Goal: Information Seeking & Learning: Find specific fact

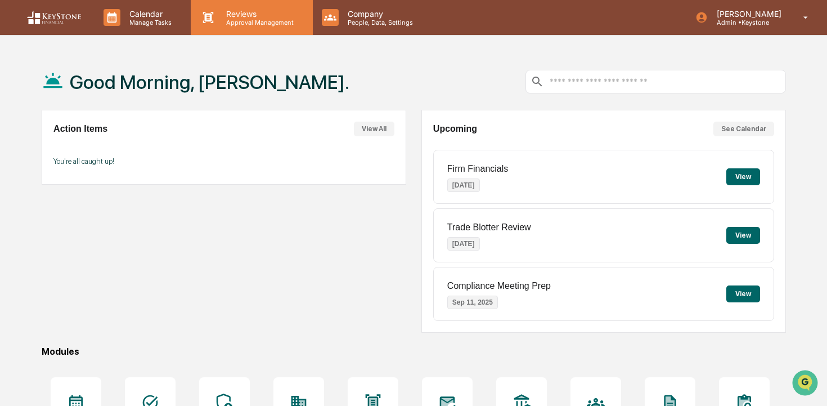
click at [219, 16] on p "Reviews" at bounding box center [258, 14] width 82 height 10
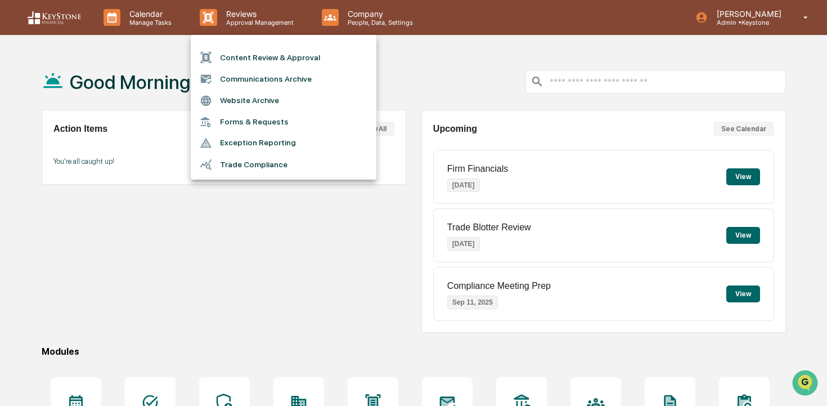
click at [240, 80] on li "Communications Archive" at bounding box center [284, 78] width 186 height 21
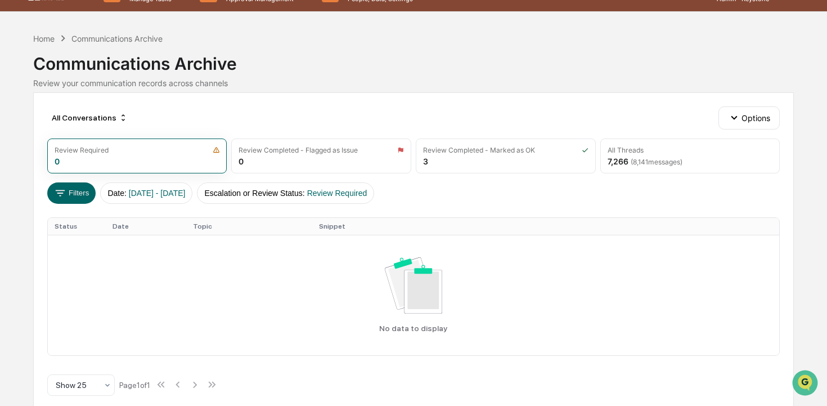
scroll to position [37, 0]
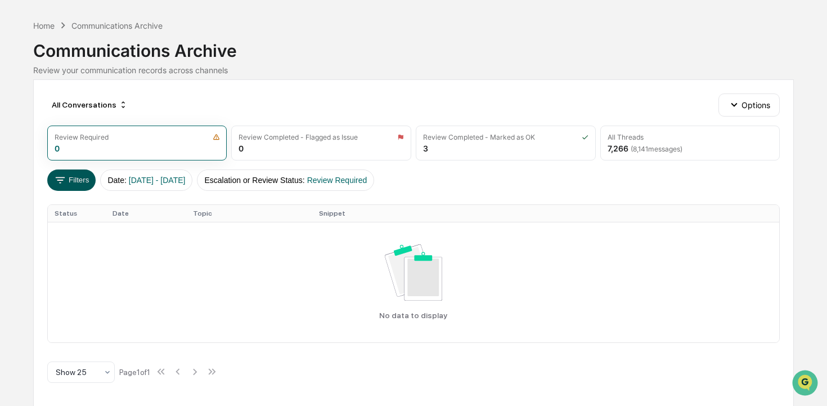
click at [66, 182] on icon at bounding box center [60, 180] width 12 height 12
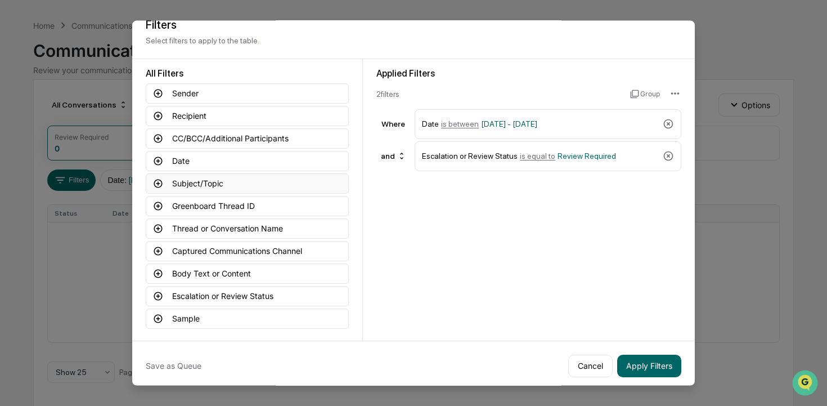
scroll to position [0, 0]
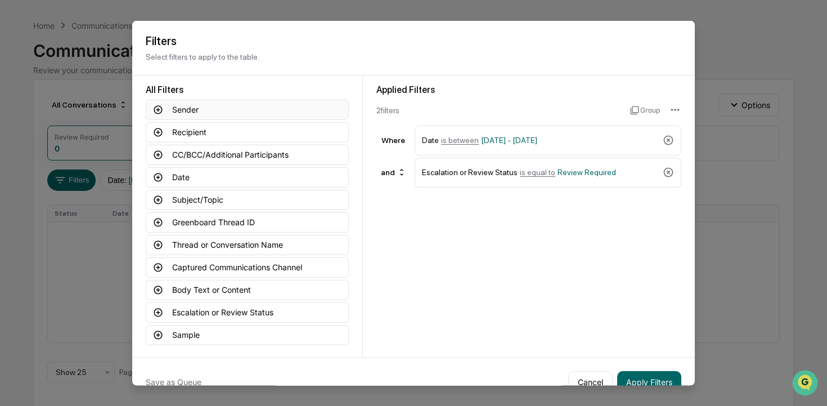
click at [192, 111] on button "Sender" at bounding box center [247, 109] width 203 height 20
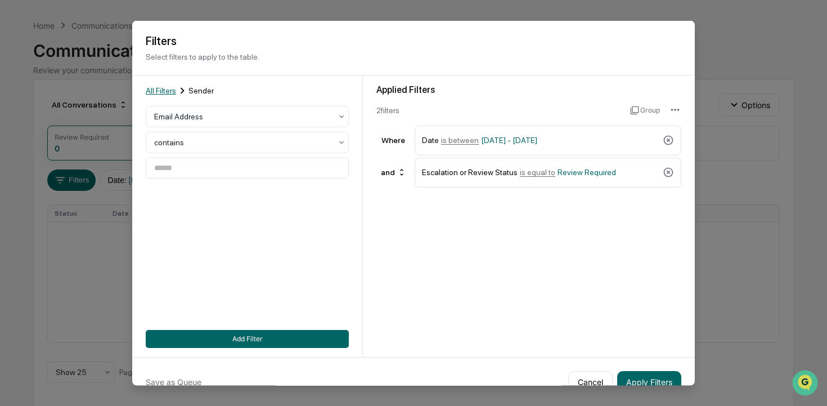
click at [168, 92] on span "All Filters" at bounding box center [161, 90] width 30 height 9
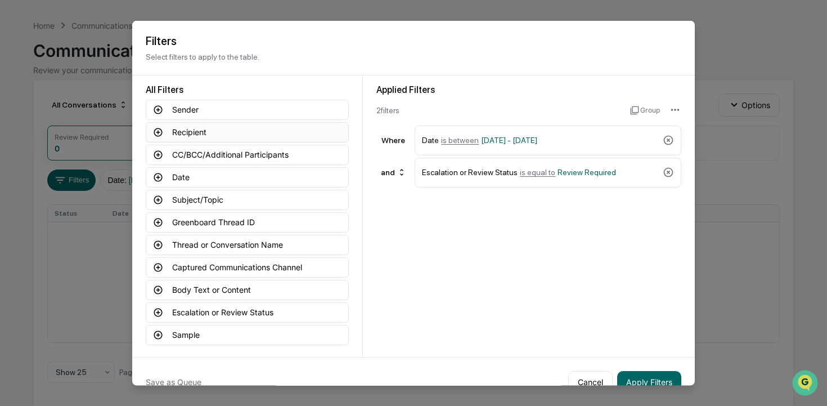
click at [212, 128] on button "Recipient" at bounding box center [247, 132] width 203 height 20
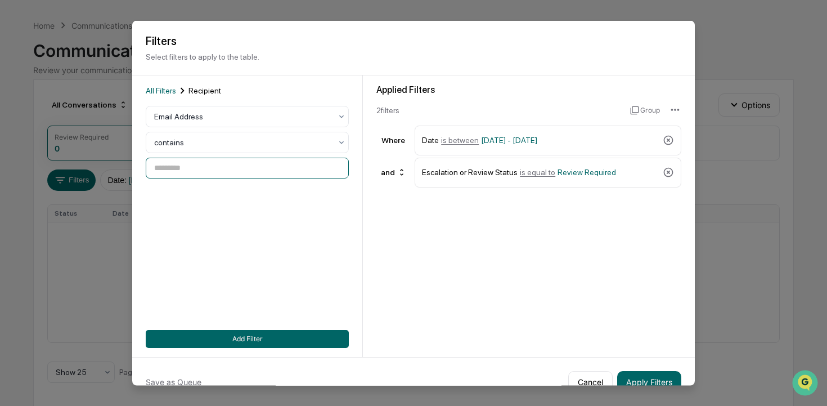
click at [226, 161] on input at bounding box center [247, 167] width 203 height 21
type input "*****"
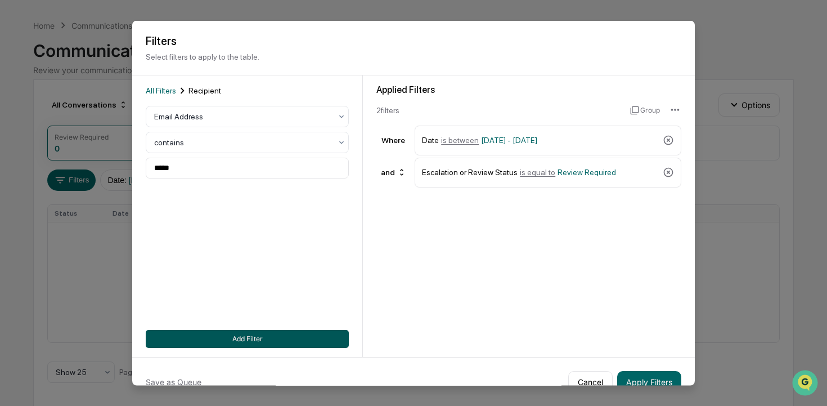
click at [242, 334] on button "Add Filter" at bounding box center [247, 338] width 203 height 18
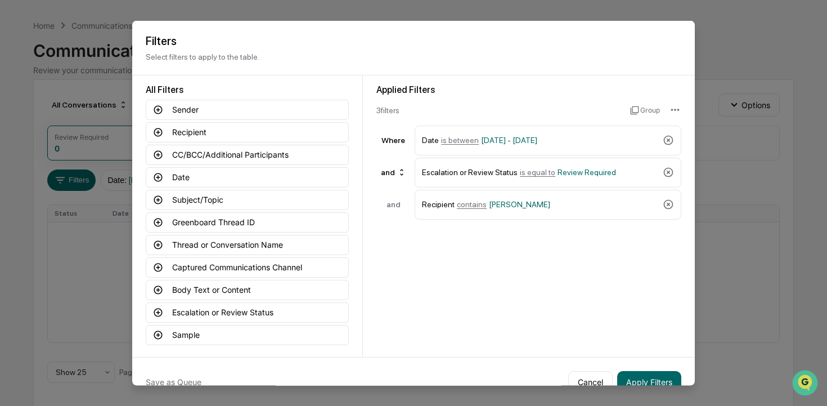
scroll to position [21, 0]
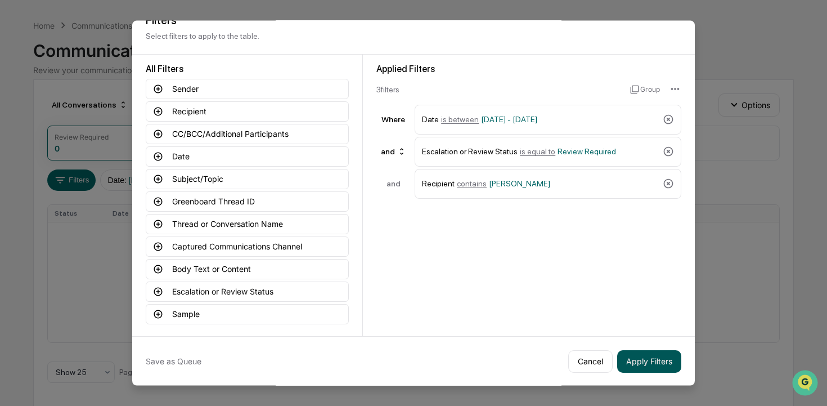
click at [657, 361] on button "Apply Filters" at bounding box center [649, 360] width 64 height 23
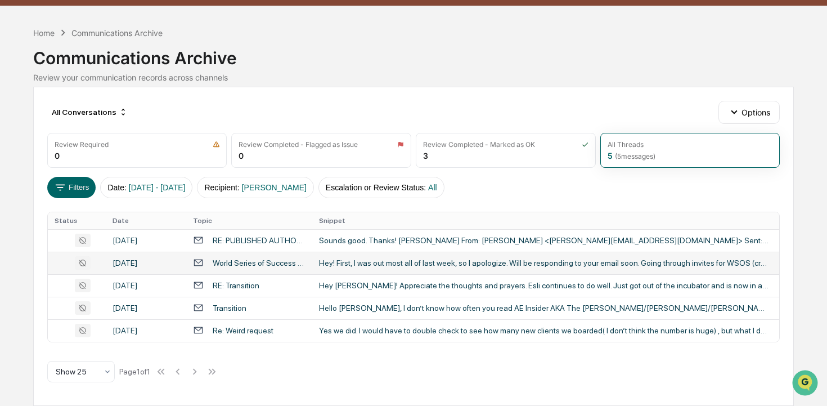
click at [500, 264] on div "Hey! First, I was out most all of last week, so I apologize. Will be responding…" at bounding box center [544, 262] width 450 height 9
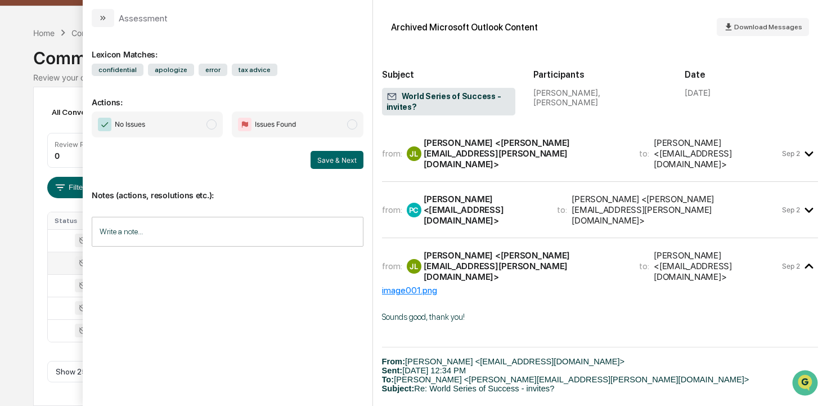
click at [550, 152] on div "[PERSON_NAME] <[PERSON_NAME][EMAIL_ADDRESS][PERSON_NAME][DOMAIN_NAME]>" at bounding box center [525, 153] width 203 height 32
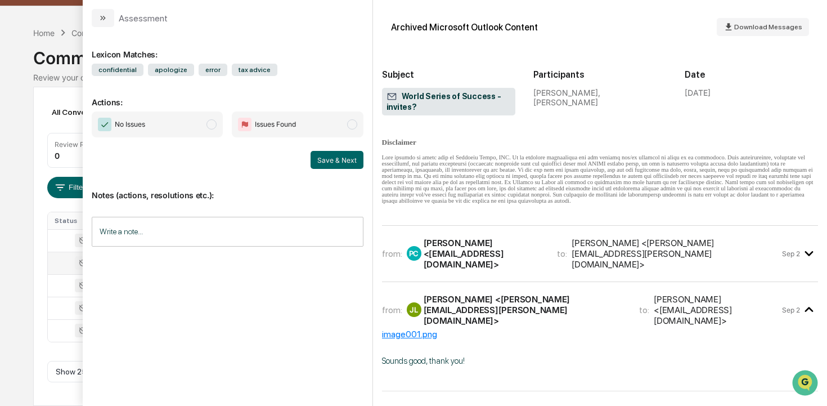
scroll to position [424, 0]
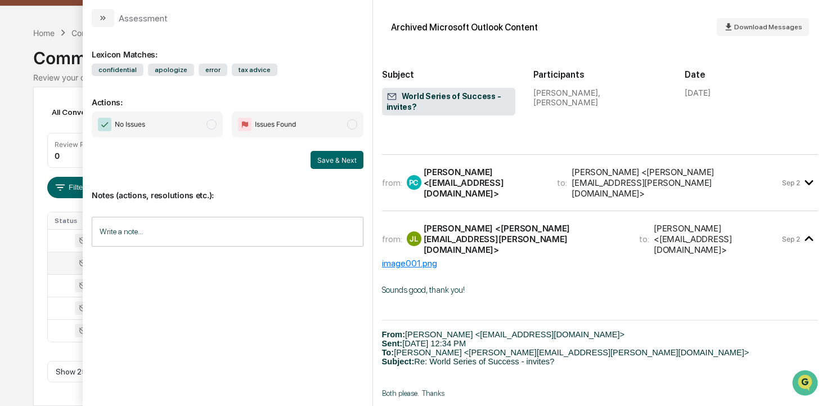
click at [541, 200] on div "from: PC [PERSON_NAME] <[EMAIL_ADDRESS][DOMAIN_NAME]> to: [PERSON_NAME] <[PERSO…" at bounding box center [600, 187] width 437 height 47
click at [478, 179] on div "[PERSON_NAME] <[EMAIL_ADDRESS][DOMAIN_NAME]>" at bounding box center [484, 183] width 120 height 32
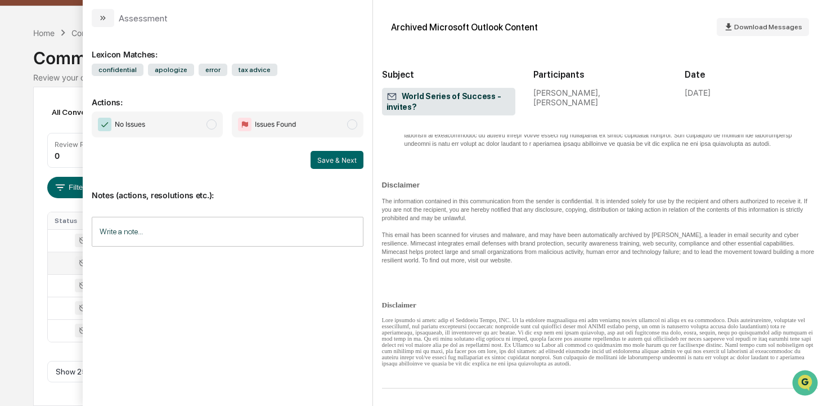
scroll to position [1994, 0]
click at [104, 19] on icon "modal" at bounding box center [104, 18] width 3 height 5
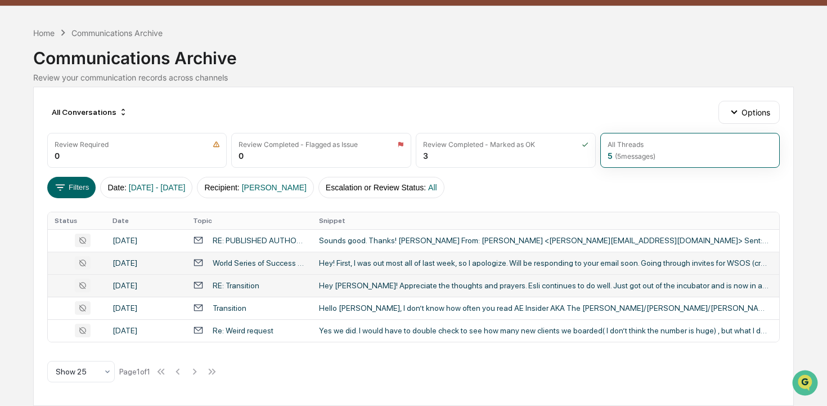
click at [282, 289] on div "RE: Transition" at bounding box center [249, 285] width 113 height 11
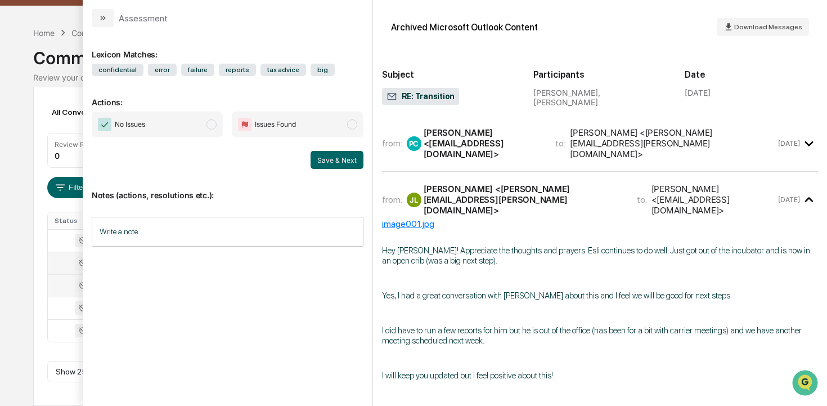
click at [532, 135] on div "[PERSON_NAME] <[EMAIL_ADDRESS][DOMAIN_NAME]>" at bounding box center [483, 143] width 119 height 32
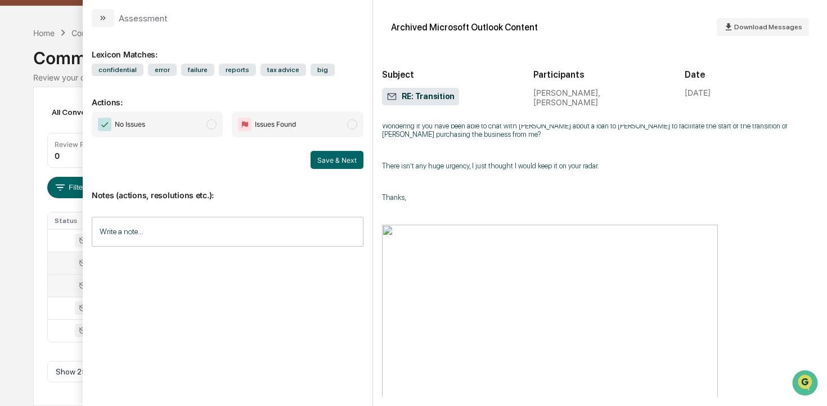
scroll to position [761, 0]
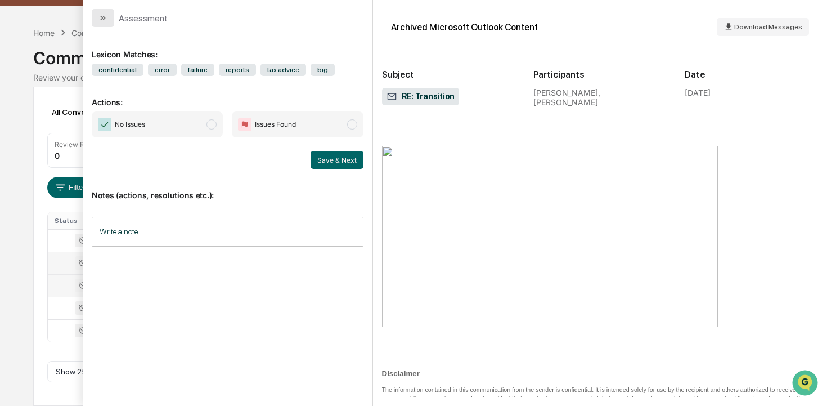
click at [109, 19] on button "modal" at bounding box center [103, 18] width 23 height 18
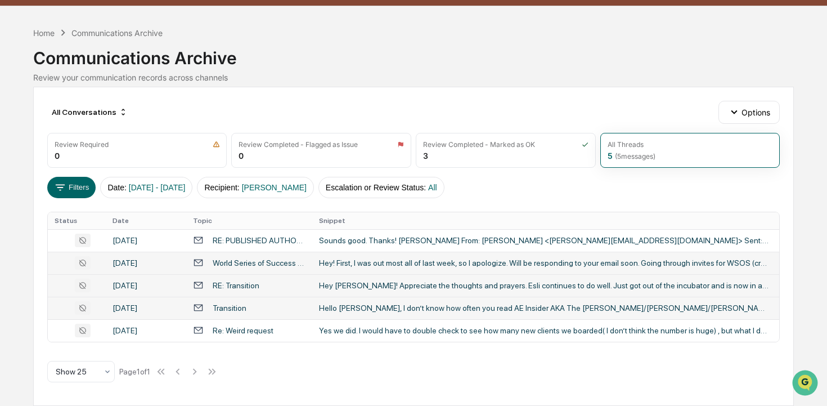
click at [246, 312] on div "Transition" at bounding box center [230, 307] width 34 height 9
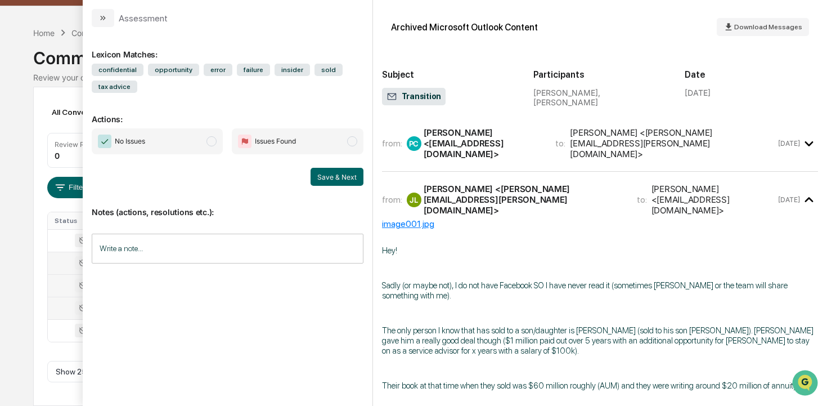
click at [610, 134] on div "[PERSON_NAME] <[PERSON_NAME][EMAIL_ADDRESS][PERSON_NAME][DOMAIN_NAME]>" at bounding box center [672, 143] width 205 height 32
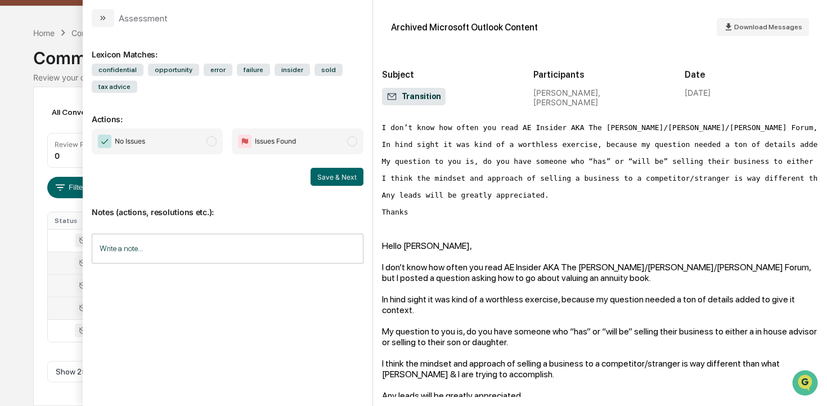
scroll to position [34, 0]
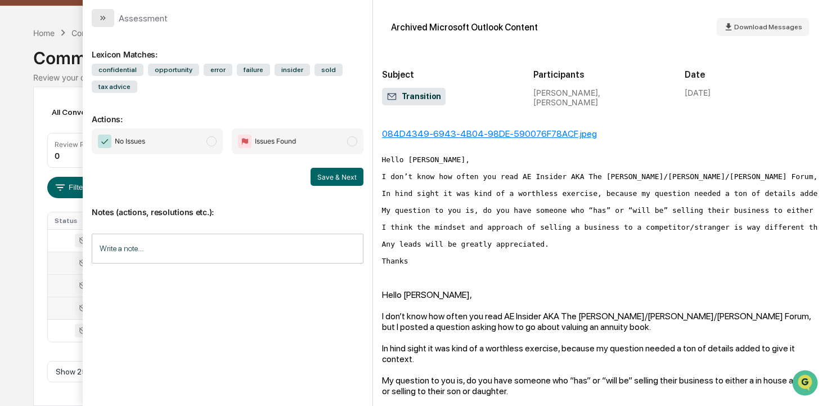
click at [103, 19] on icon "modal" at bounding box center [102, 18] width 9 height 9
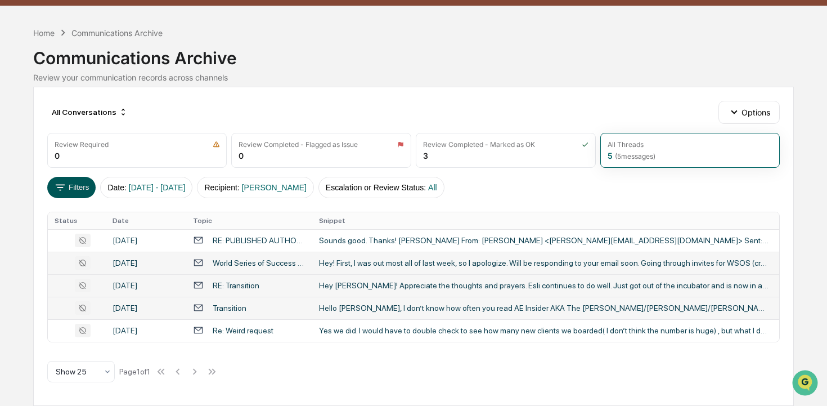
click at [73, 182] on button "Filters" at bounding box center [71, 187] width 49 height 21
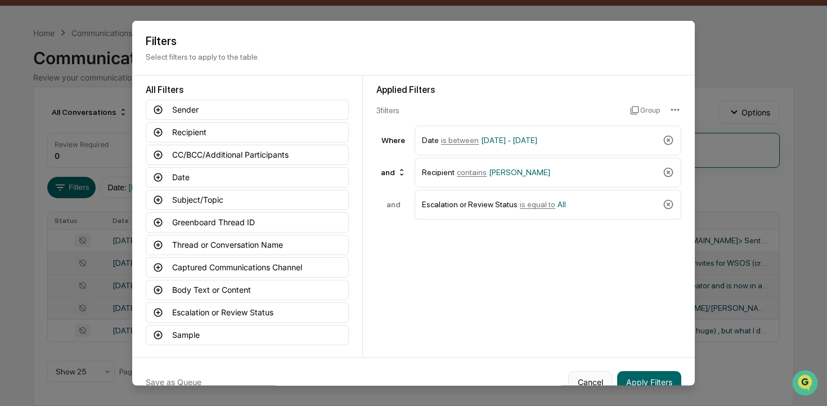
click at [595, 379] on button "Cancel" at bounding box center [590, 381] width 44 height 23
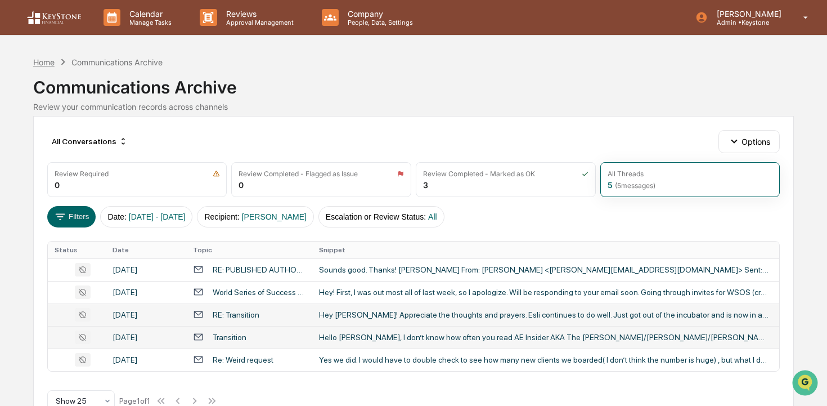
click at [47, 61] on div "Home" at bounding box center [43, 62] width 21 height 10
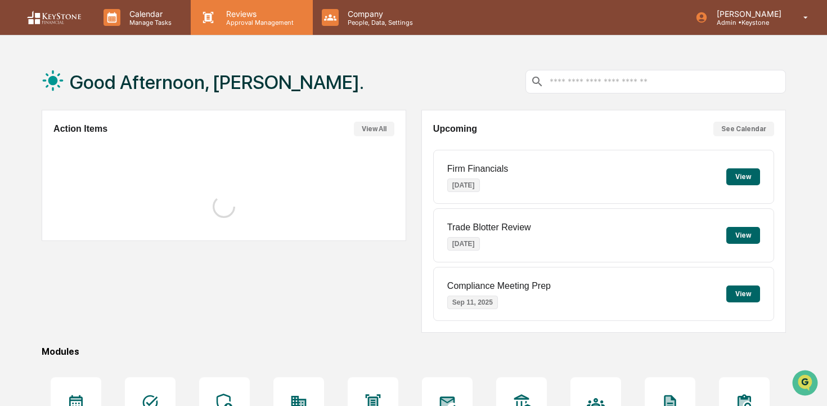
click at [233, 15] on p "Reviews" at bounding box center [258, 14] width 82 height 10
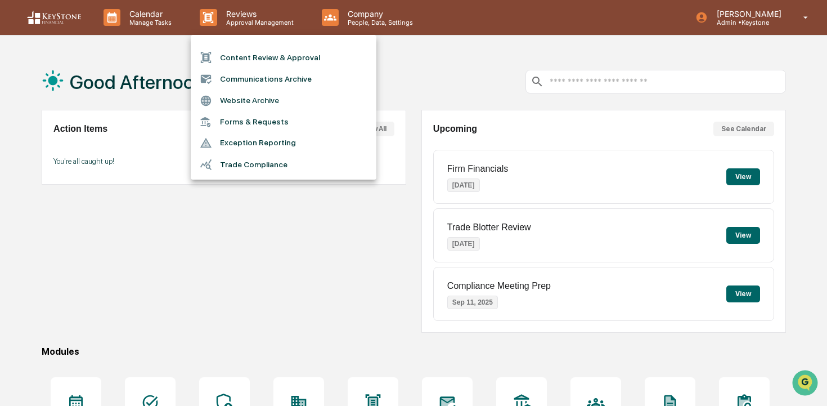
click at [290, 79] on li "Communications Archive" at bounding box center [284, 78] width 186 height 21
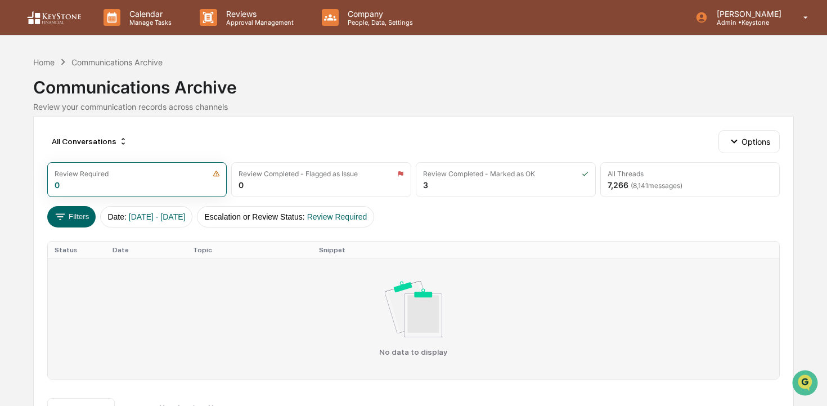
scroll to position [37, 0]
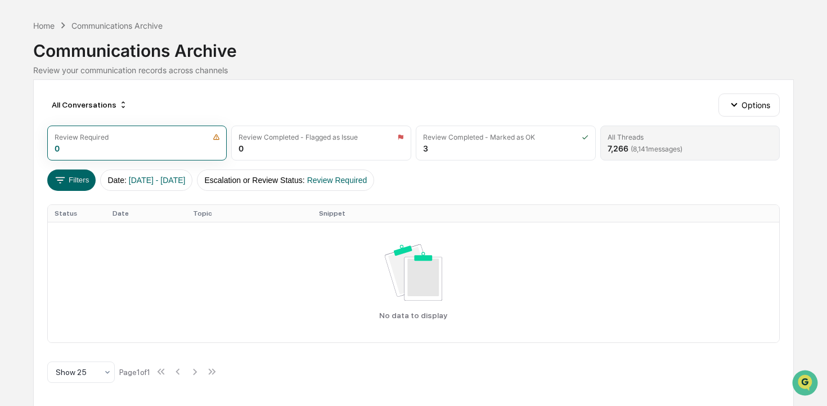
click at [663, 137] on div "All Threads" at bounding box center [690, 137] width 165 height 8
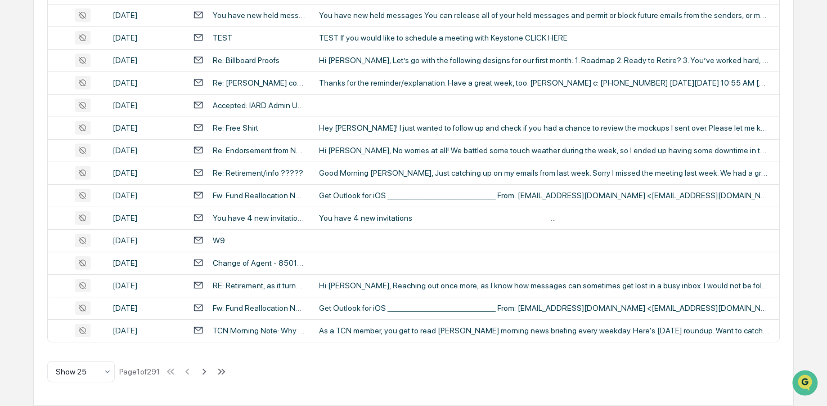
scroll to position [557, 0]
click at [590, 129] on div "Hey [PERSON_NAME]! I just wanted to follow up and check if you had a chance to …" at bounding box center [544, 127] width 450 height 9
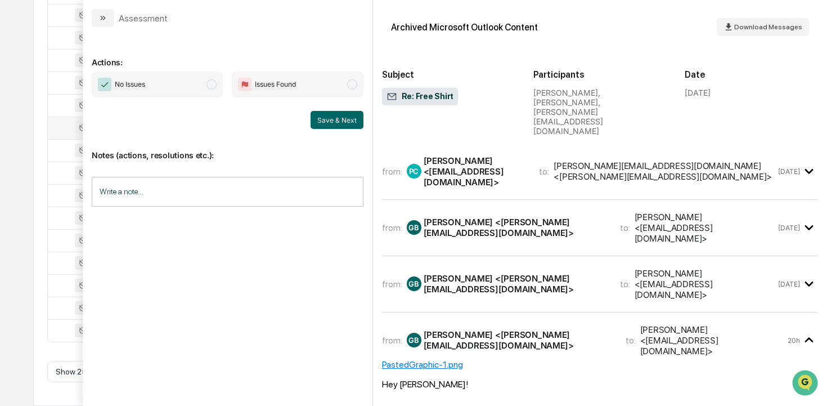
click at [470, 155] on div "[PERSON_NAME] <[EMAIL_ADDRESS][DOMAIN_NAME]>" at bounding box center [475, 171] width 102 height 32
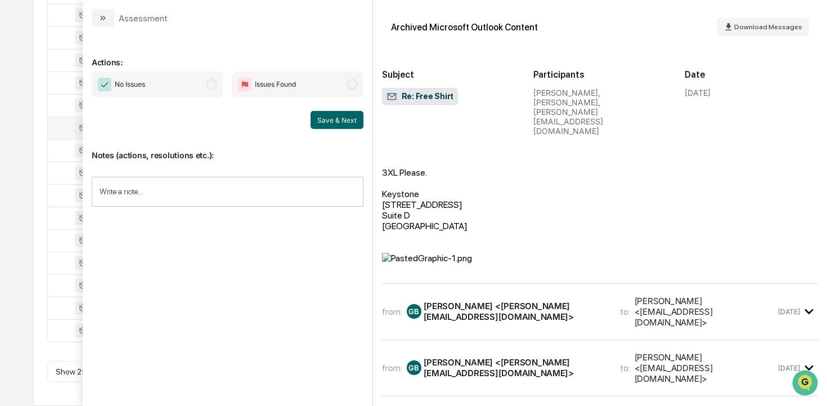
scroll to position [168, 0]
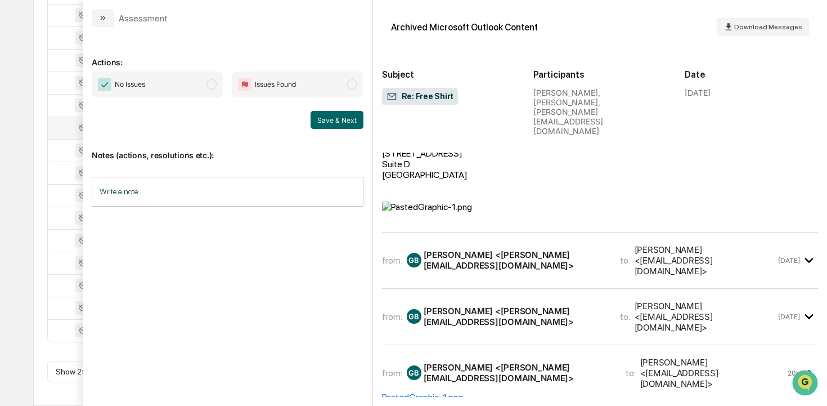
click at [505, 246] on div "from: GB [PERSON_NAME] <[PERSON_NAME][EMAIL_ADDRESS][DOMAIN_NAME]> to: [PERSON_…" at bounding box center [600, 260] width 437 height 38
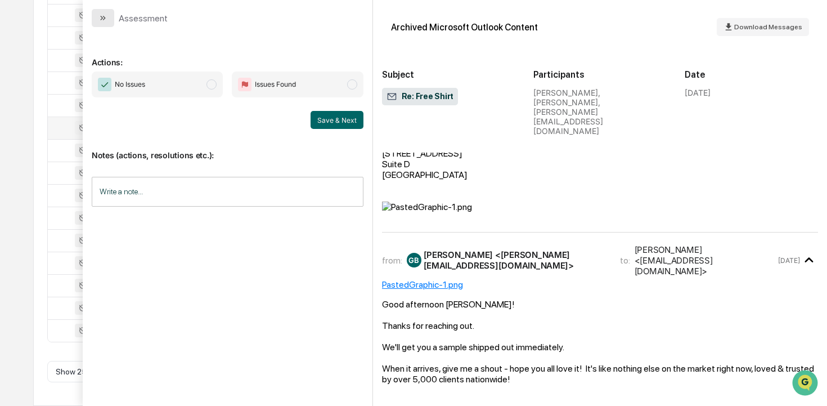
click at [95, 15] on button "modal" at bounding box center [103, 18] width 23 height 18
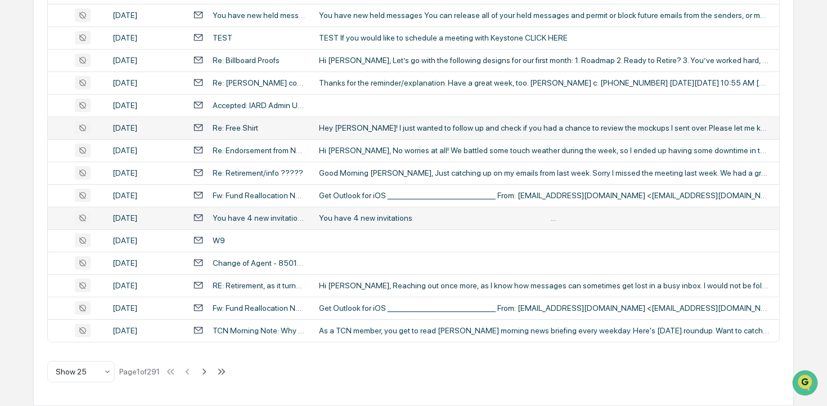
scroll to position [605, 0]
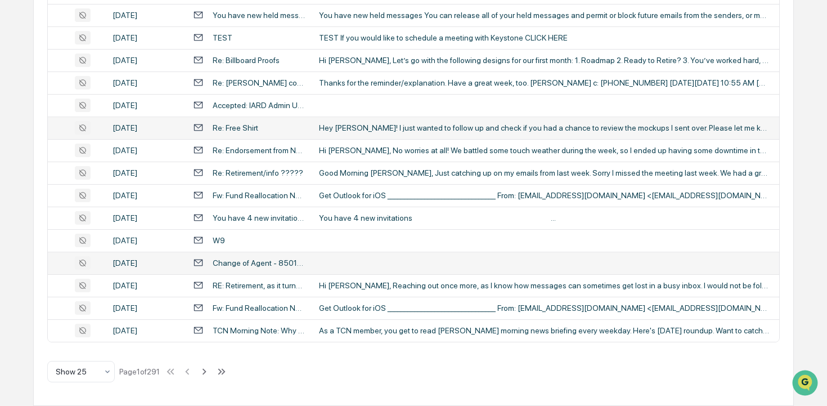
click at [478, 251] on td at bounding box center [545, 262] width 467 height 23
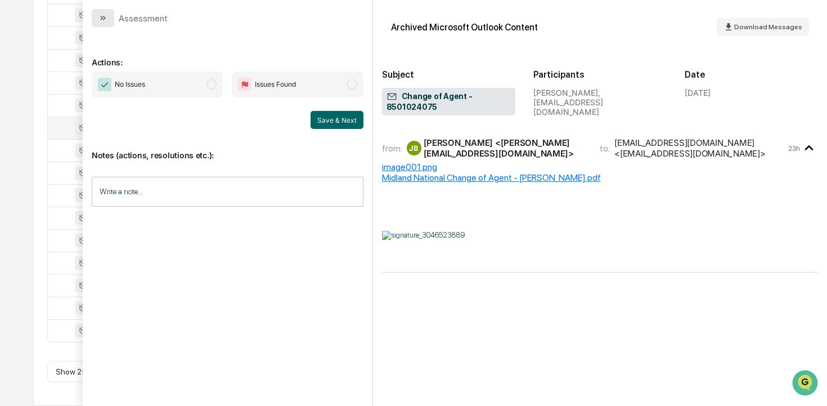
click at [102, 26] on button "modal" at bounding box center [103, 18] width 23 height 18
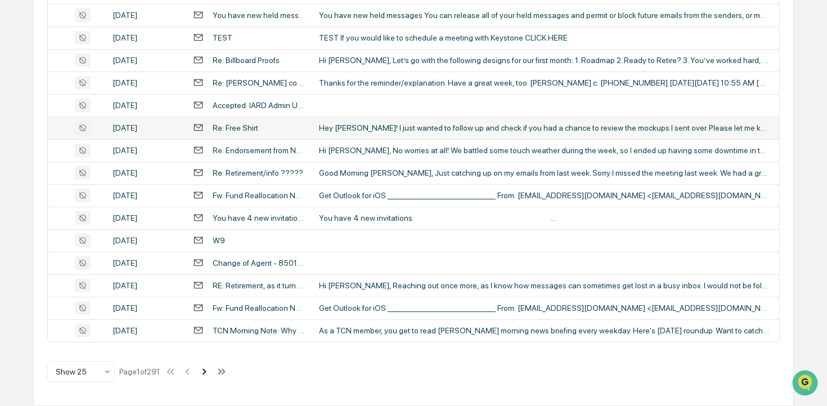
click at [210, 366] on icon at bounding box center [204, 371] width 12 height 12
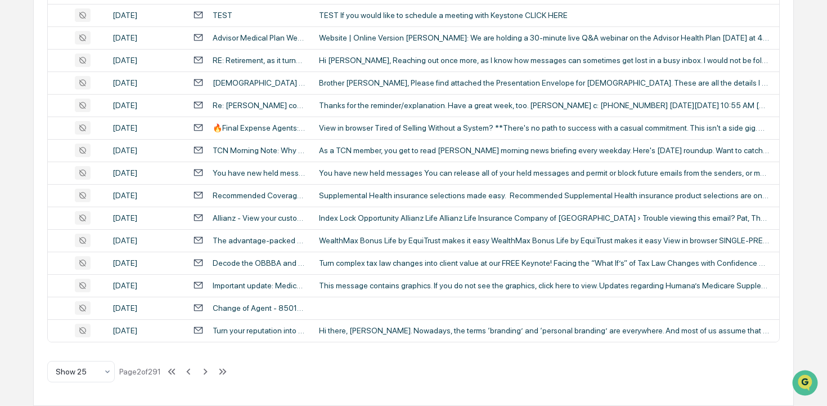
scroll to position [605, 0]
click at [212, 366] on icon at bounding box center [205, 371] width 12 height 12
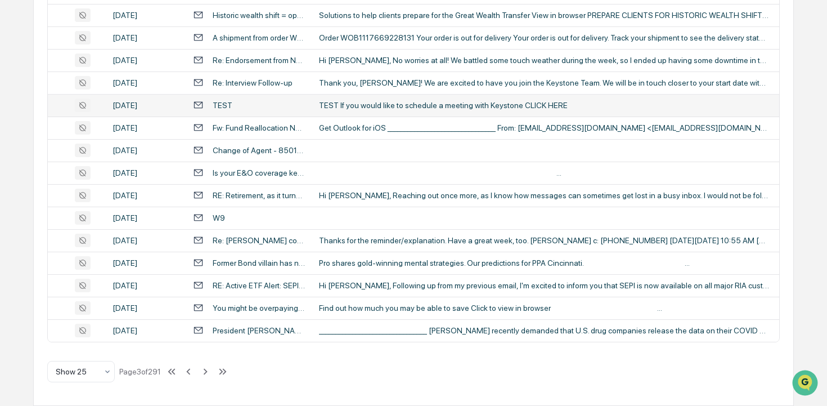
scroll to position [590, 0]
click at [210, 377] on icon at bounding box center [205, 371] width 12 height 12
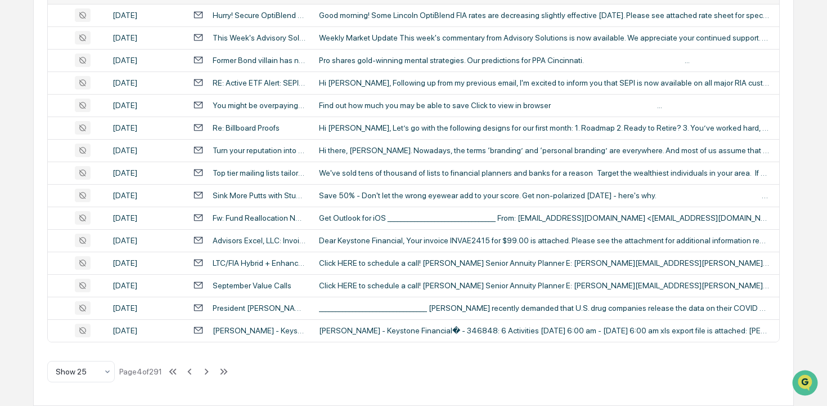
scroll to position [605, 0]
click at [209, 370] on icon at bounding box center [207, 371] width 4 height 6
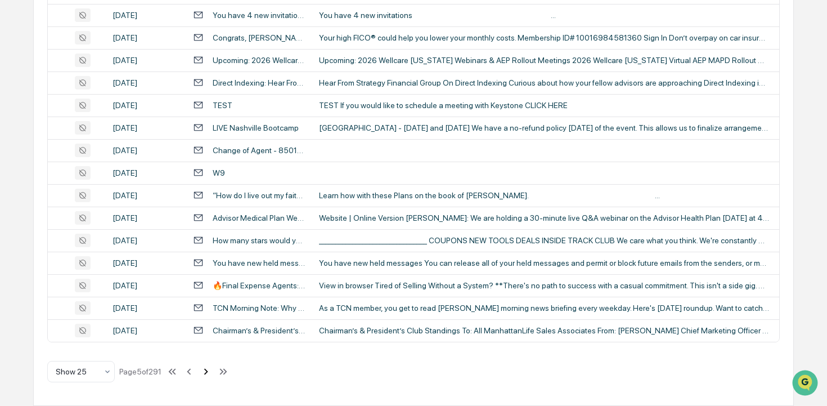
click at [212, 371] on icon at bounding box center [206, 371] width 12 height 12
